Goal: Information Seeking & Learning: Find contact information

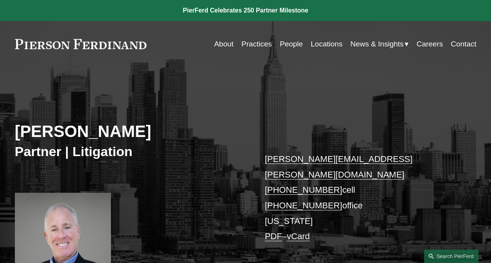
click at [338, 42] on link "Locations" at bounding box center [326, 44] width 32 height 15
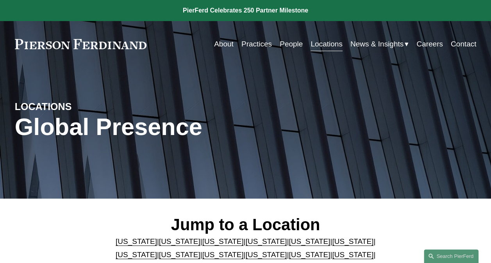
click at [209, 240] on link "[US_STATE]" at bounding box center [222, 241] width 41 height 8
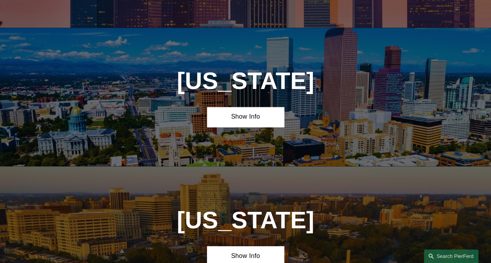
scroll to position [587, 0]
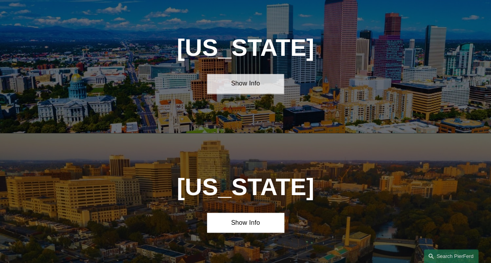
click at [256, 85] on link "Show Info" at bounding box center [245, 84] width 77 height 20
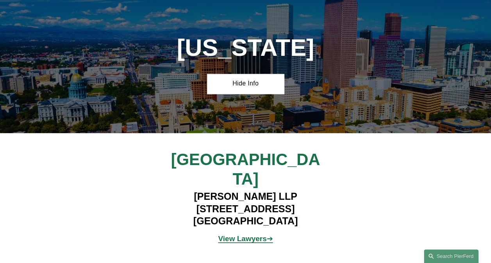
click at [251, 234] on strong "View Lawyers" at bounding box center [242, 238] width 48 height 8
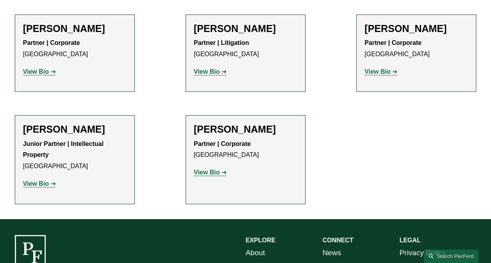
scroll to position [296, 0]
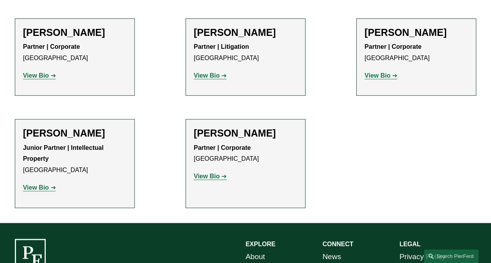
click at [205, 78] on strong "View Bio" at bounding box center [207, 75] width 26 height 7
click at [211, 176] on strong "View Bio" at bounding box center [207, 176] width 26 height 7
click at [49, 76] on link "View Bio" at bounding box center [39, 75] width 33 height 7
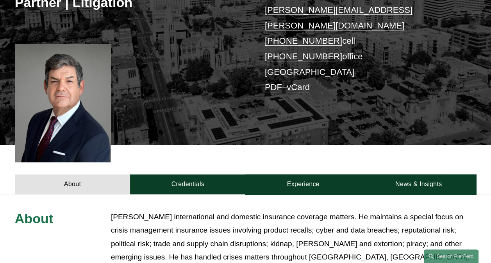
scroll to position [117, 0]
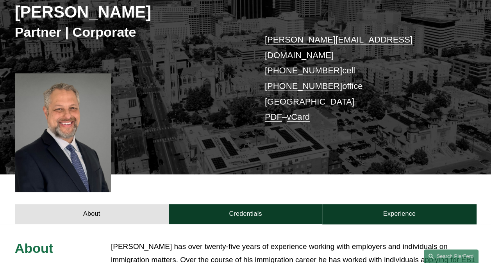
scroll to position [66, 0]
